Goal: Navigation & Orientation: Understand site structure

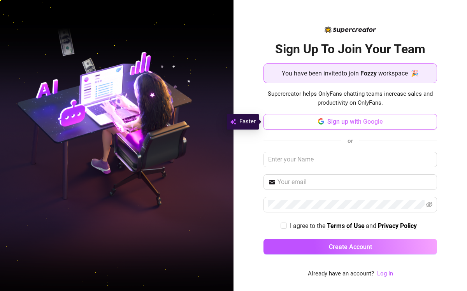
click at [351, 124] on span "Sign up with Google" at bounding box center [355, 121] width 56 height 7
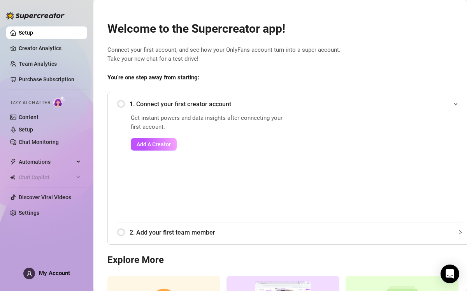
click at [121, 104] on div "1. Connect your first creator account" at bounding box center [289, 104] width 345 height 19
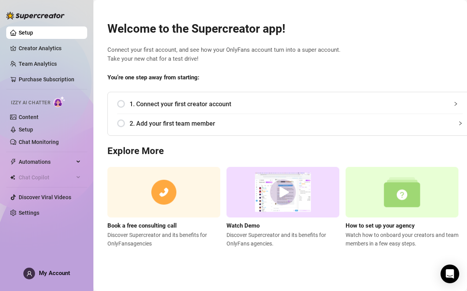
click at [121, 104] on div "1. Connect your first creator account" at bounding box center [289, 104] width 345 height 19
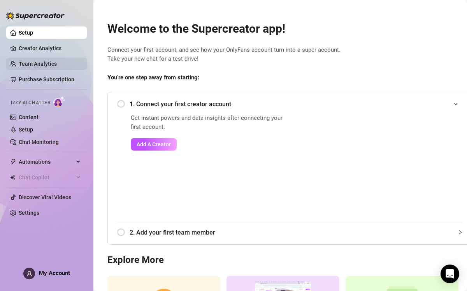
click at [49, 67] on link "Team Analytics" at bounding box center [38, 64] width 38 height 6
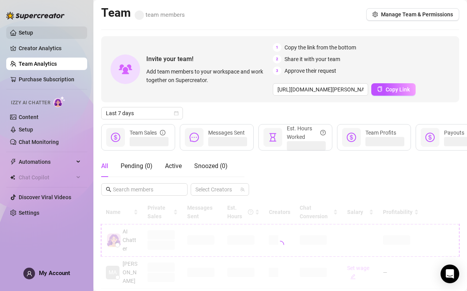
click at [33, 30] on link "Setup" at bounding box center [26, 33] width 14 height 6
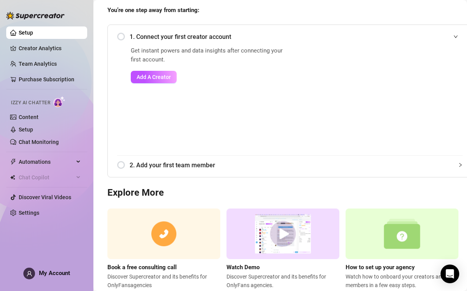
scroll to position [89, 0]
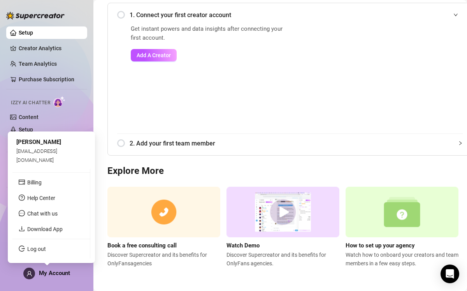
click at [60, 273] on span "My Account" at bounding box center [54, 273] width 31 height 7
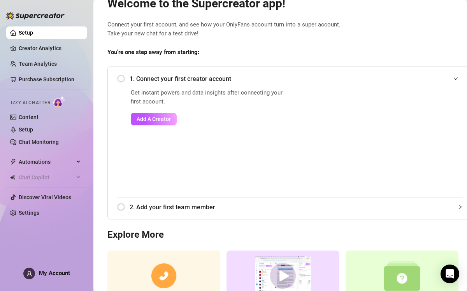
scroll to position [0, 0]
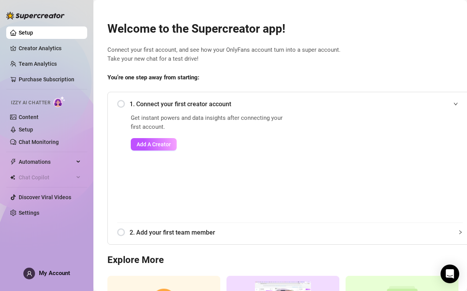
click at [120, 102] on div "1. Connect your first creator account" at bounding box center [289, 104] width 345 height 19
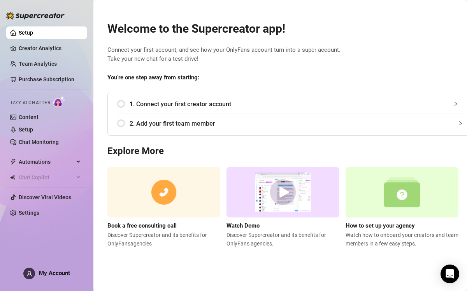
click at [127, 124] on div "2. Add your first team member" at bounding box center [289, 123] width 345 height 19
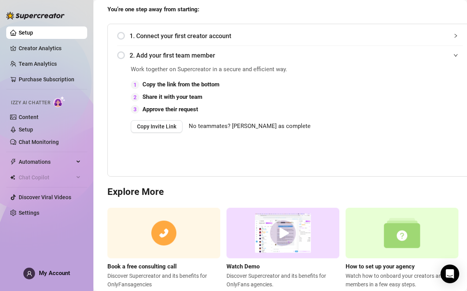
scroll to position [89, 0]
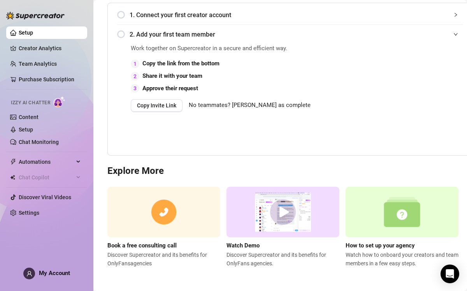
click at [26, 12] on img at bounding box center [35, 16] width 58 height 8
click at [41, 157] on span "Automations" at bounding box center [46, 162] width 55 height 12
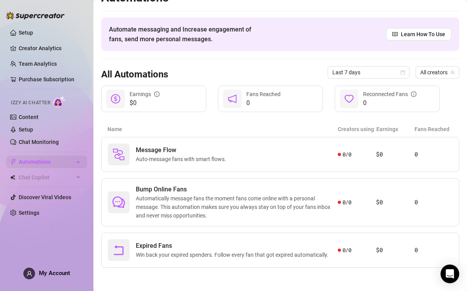
scroll to position [15, 0]
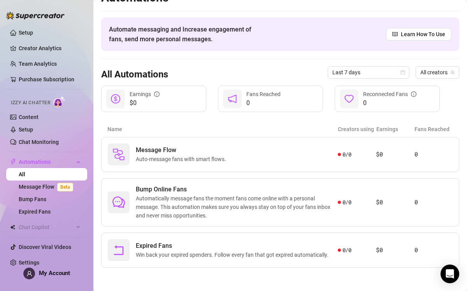
click at [25, 176] on link "All" at bounding box center [22, 174] width 7 height 6
click at [26, 117] on link "Content" at bounding box center [29, 117] width 20 height 6
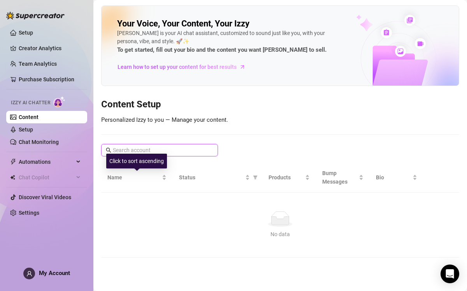
click at [151, 150] on input "text" at bounding box center [160, 150] width 94 height 9
type input "lily"
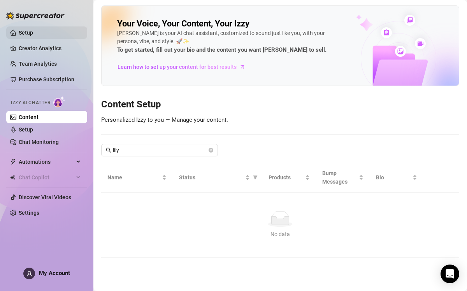
click at [26, 36] on link "Setup" at bounding box center [26, 33] width 14 height 6
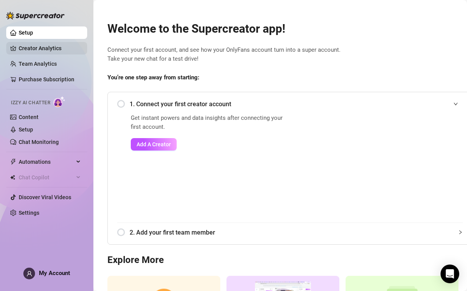
click at [43, 53] on link "Creator Analytics" at bounding box center [50, 48] width 62 height 12
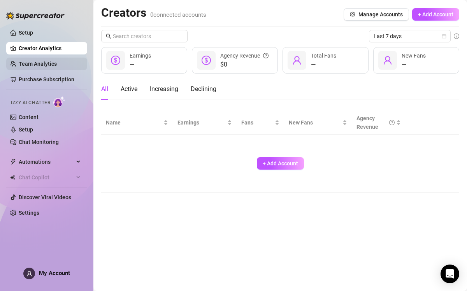
click at [43, 61] on link "Team Analytics" at bounding box center [38, 64] width 38 height 6
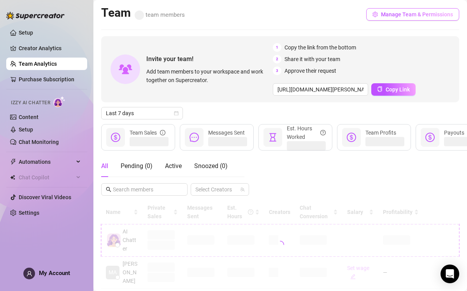
click at [405, 12] on span "Manage Team & Permissions" at bounding box center [417, 14] width 72 height 6
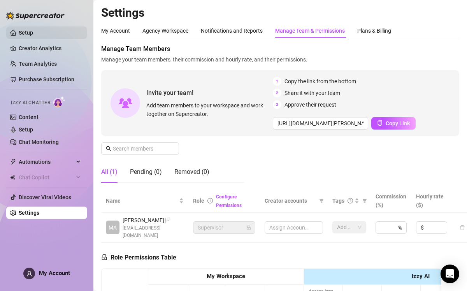
click at [23, 30] on link "Setup" at bounding box center [26, 33] width 14 height 6
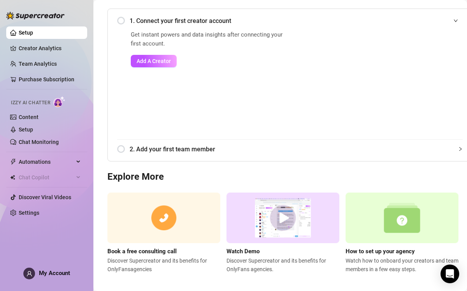
scroll to position [89, 0]
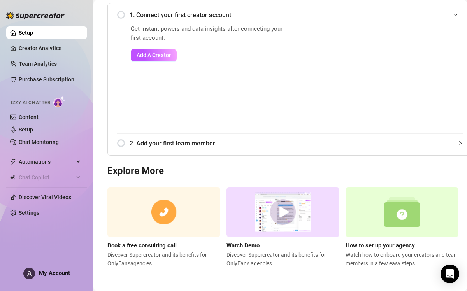
click at [454, 14] on icon "expanded" at bounding box center [455, 14] width 5 height 5
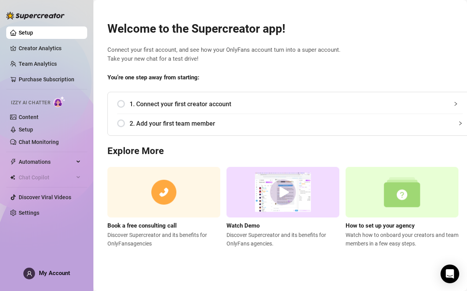
scroll to position [0, 0]
click at [119, 123] on div "2. Add your first team member" at bounding box center [289, 123] width 345 height 19
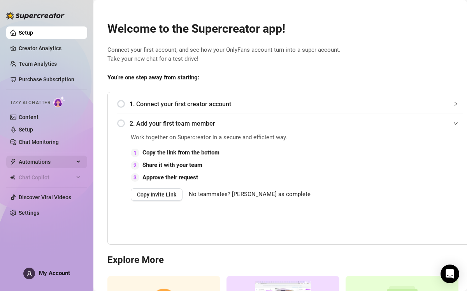
click at [69, 166] on span "Automations" at bounding box center [46, 162] width 55 height 12
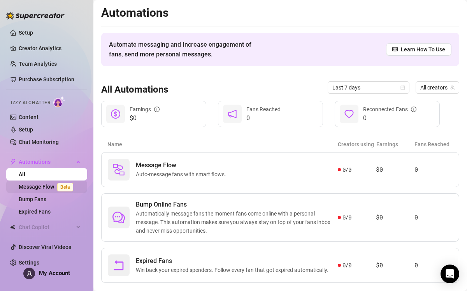
click at [38, 184] on link "Message Flow Beta" at bounding box center [48, 187] width 58 height 6
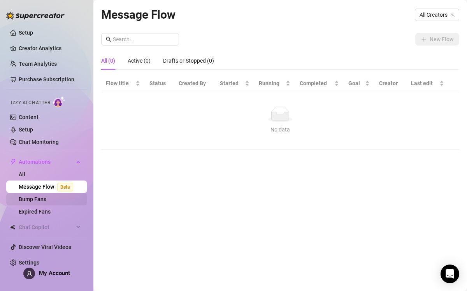
click at [32, 199] on link "Bump Fans" at bounding box center [33, 199] width 28 height 6
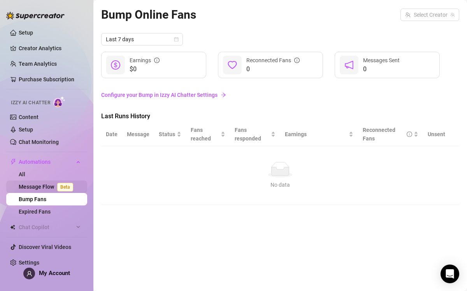
click at [28, 184] on link "Message Flow Beta" at bounding box center [48, 187] width 58 height 6
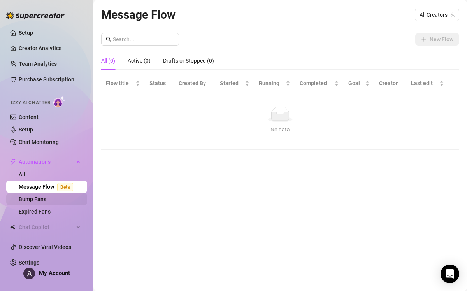
click at [30, 196] on link "Bump Fans" at bounding box center [33, 199] width 28 height 6
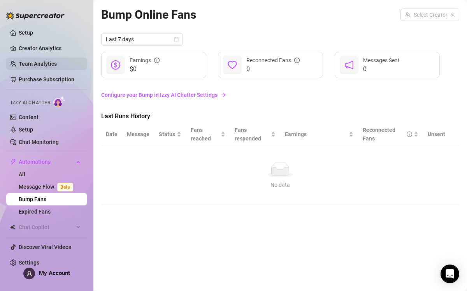
click at [31, 61] on link "Team Analytics" at bounding box center [38, 64] width 38 height 6
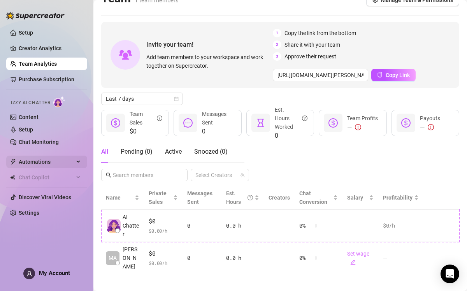
scroll to position [13, 0]
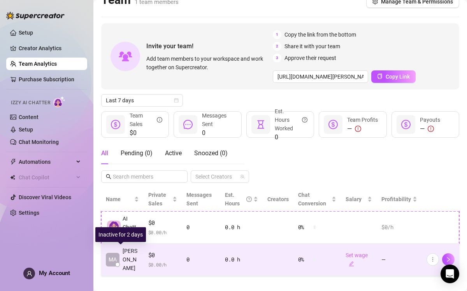
click at [134, 262] on span "[PERSON_NAME]" at bounding box center [131, 260] width 16 height 26
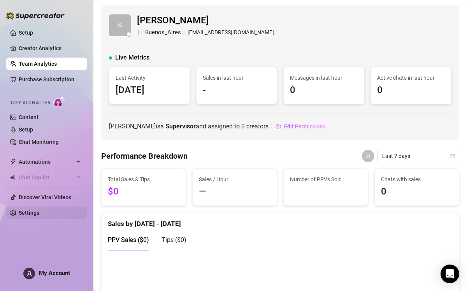
click at [21, 214] on link "Settings" at bounding box center [29, 213] width 21 height 6
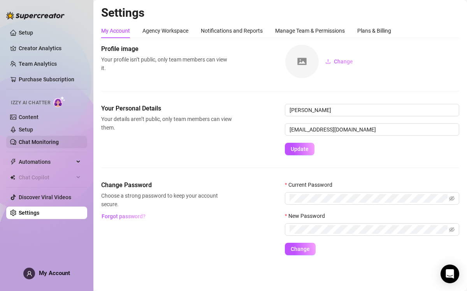
click at [44, 140] on link "Chat Monitoring" at bounding box center [39, 142] width 40 height 6
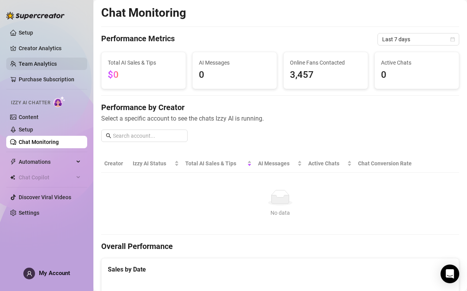
click at [36, 65] on link "Team Analytics" at bounding box center [38, 64] width 38 height 6
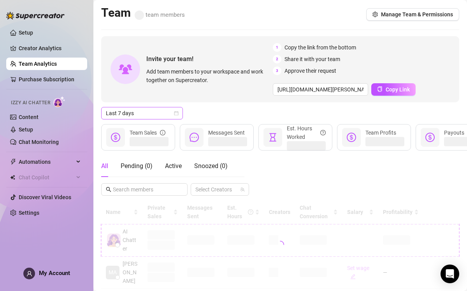
scroll to position [15, 0]
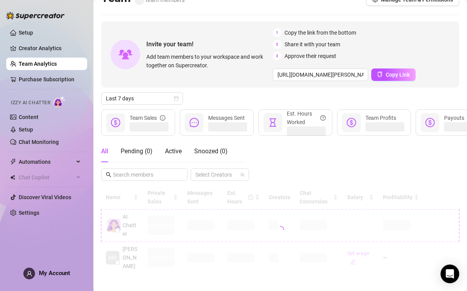
click at [34, 15] on img at bounding box center [35, 16] width 58 height 8
click at [27, 33] on link "Setup" at bounding box center [26, 33] width 14 height 6
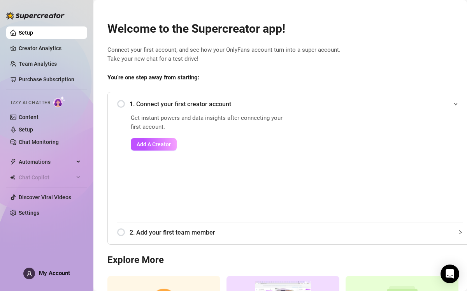
click at [27, 31] on link "Setup" at bounding box center [26, 33] width 14 height 6
click at [34, 51] on link "Creator Analytics" at bounding box center [50, 48] width 62 height 12
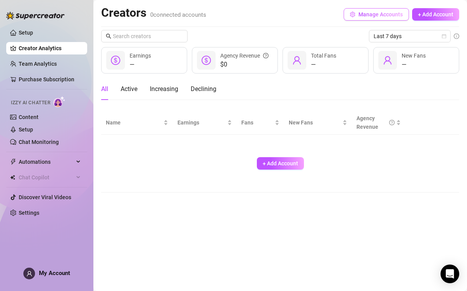
click at [368, 9] on button "Manage Accounts" at bounding box center [376, 14] width 65 height 12
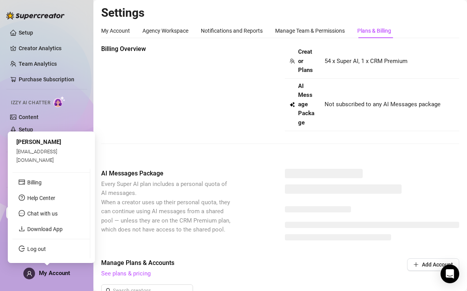
click at [38, 275] on div "My Account" at bounding box center [46, 274] width 47 height 12
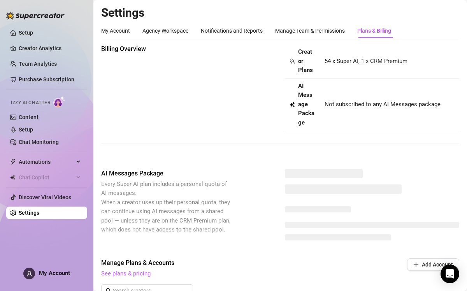
click at [79, 100] on div "Izzy AI Chatter" at bounding box center [46, 101] width 70 height 11
click at [63, 102] on img at bounding box center [59, 101] width 12 height 11
click at [55, 104] on img at bounding box center [59, 101] width 12 height 11
click at [319, 28] on div "Manage Team & Permissions" at bounding box center [310, 30] width 70 height 9
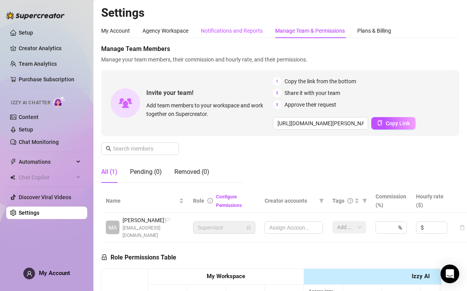
click at [239, 32] on div "Notifications and Reports" at bounding box center [232, 30] width 62 height 9
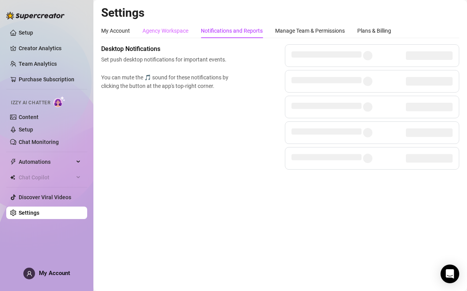
click at [174, 36] on div "Agency Workspace" at bounding box center [165, 30] width 46 height 15
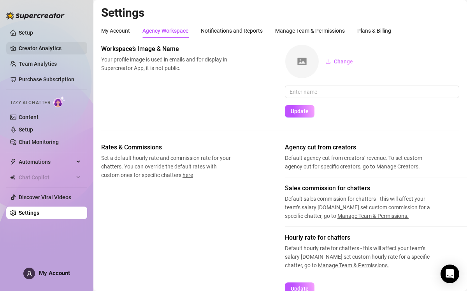
click at [49, 49] on link "Creator Analytics" at bounding box center [50, 48] width 62 height 12
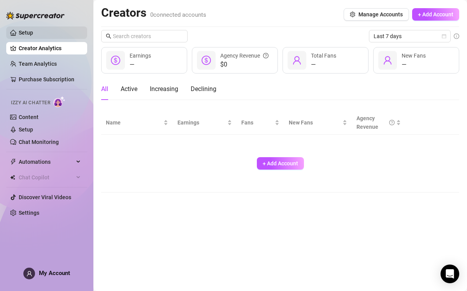
click at [28, 30] on link "Setup" at bounding box center [26, 33] width 14 height 6
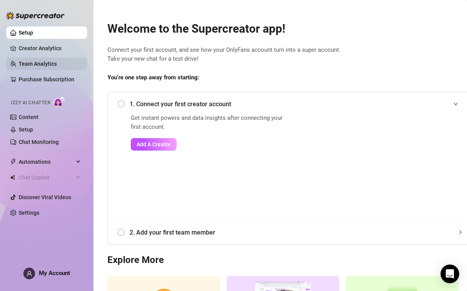
click at [39, 64] on link "Team Analytics" at bounding box center [38, 64] width 38 height 6
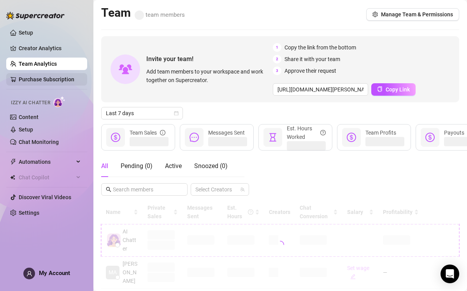
click at [57, 76] on link "Purchase Subscription" at bounding box center [47, 79] width 56 height 6
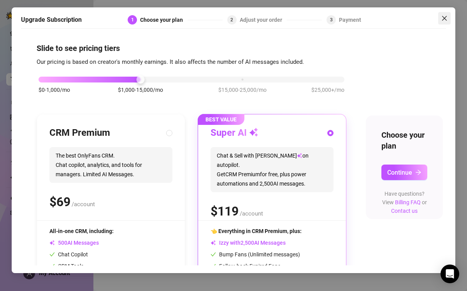
click at [445, 19] on icon "close" at bounding box center [444, 18] width 5 height 5
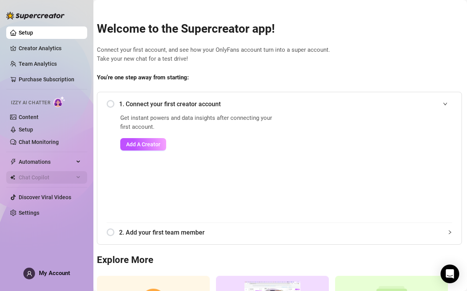
scroll to position [0, 12]
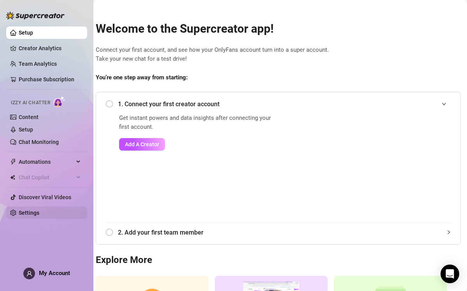
click at [30, 214] on link "Settings" at bounding box center [29, 213] width 21 height 6
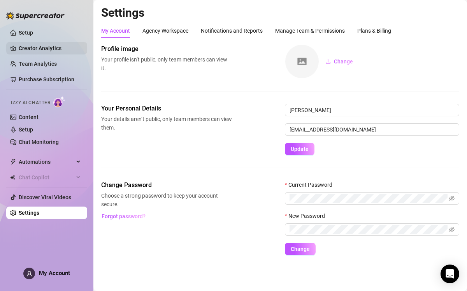
click at [39, 47] on link "Creator Analytics" at bounding box center [50, 48] width 62 height 12
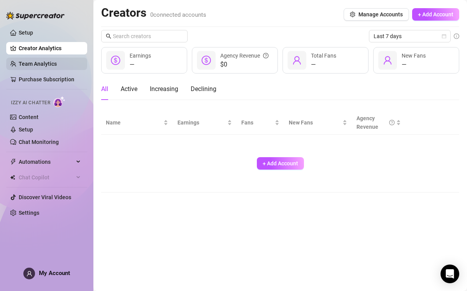
click at [35, 61] on link "Team Analytics" at bounding box center [38, 64] width 38 height 6
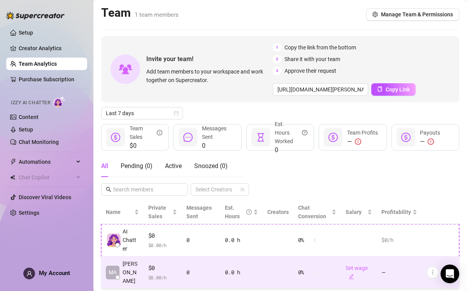
click at [151, 266] on span "$0" at bounding box center [162, 267] width 29 height 9
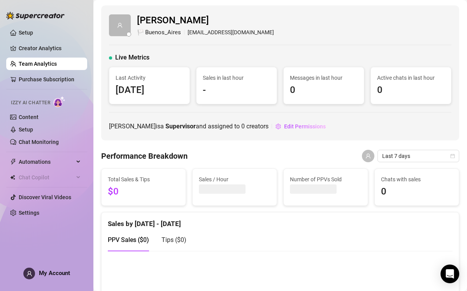
click at [48, 20] on div at bounding box center [35, 11] width 58 height 23
click at [37, 17] on img at bounding box center [35, 16] width 58 height 8
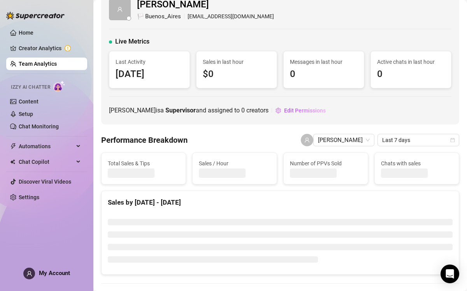
scroll to position [21, 0]
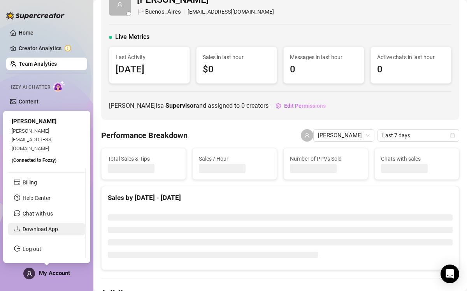
click at [40, 230] on link "Download App" at bounding box center [40, 229] width 35 height 6
